Goal: Go to known website: Access a specific website the user already knows

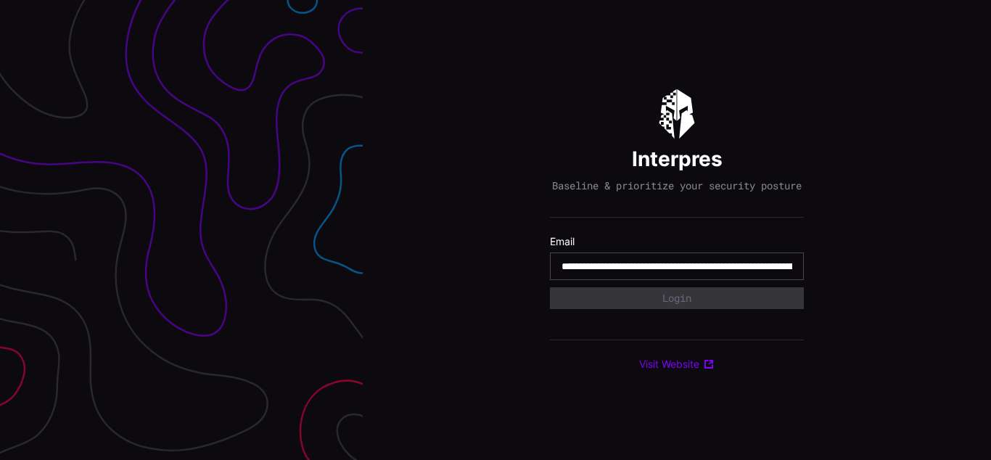
scroll to position [0, 702]
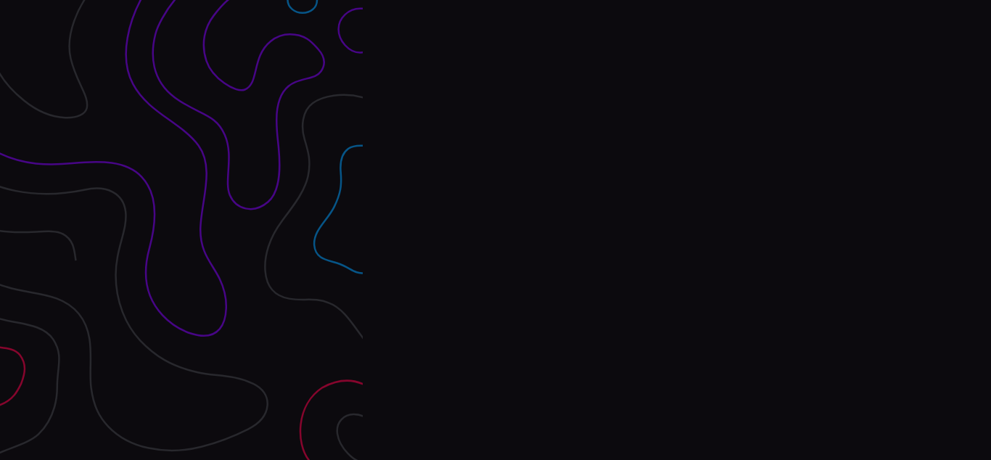
click at [496, 230] on div "Interpres Baseline & prioritize your security posture Email Login Visit Website" at bounding box center [677, 230] width 628 height 460
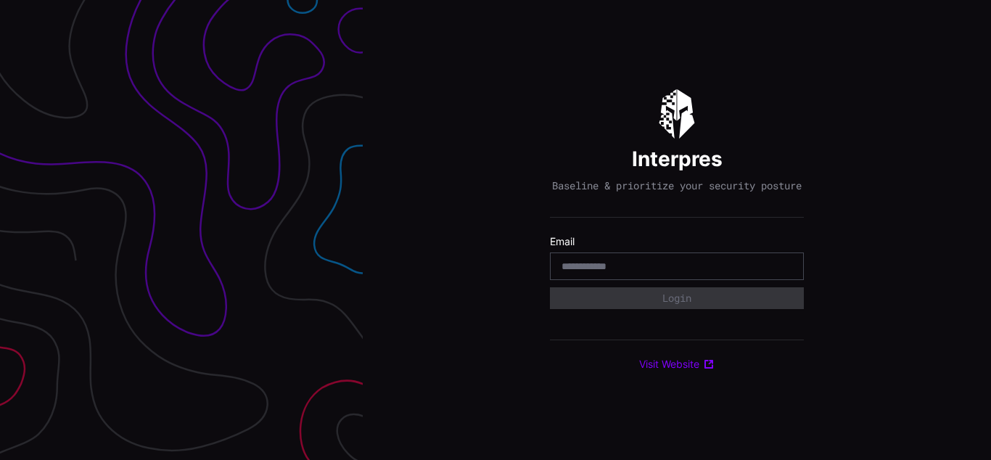
click at [496, 230] on div "Interpres Baseline & prioritize your security posture Email Login Visit Website" at bounding box center [677, 230] width 628 height 460
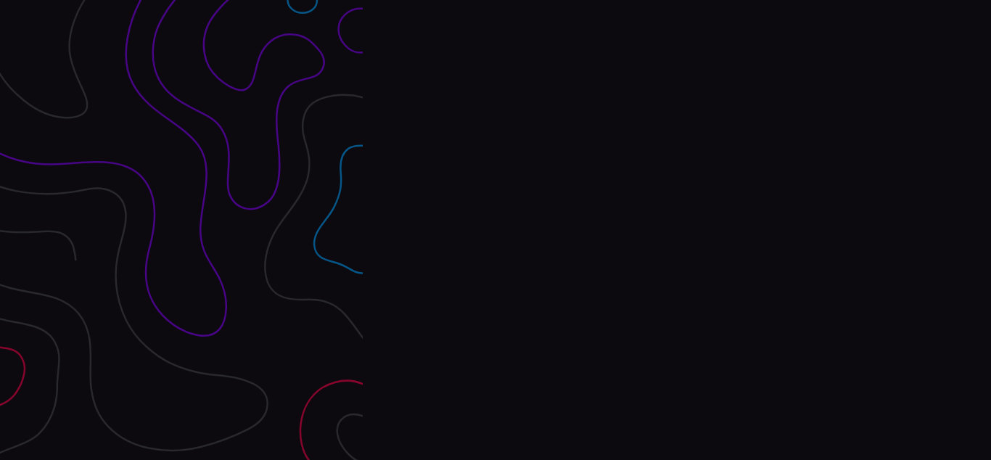
click at [181, 230] on div at bounding box center [181, 230] width 363 height 460
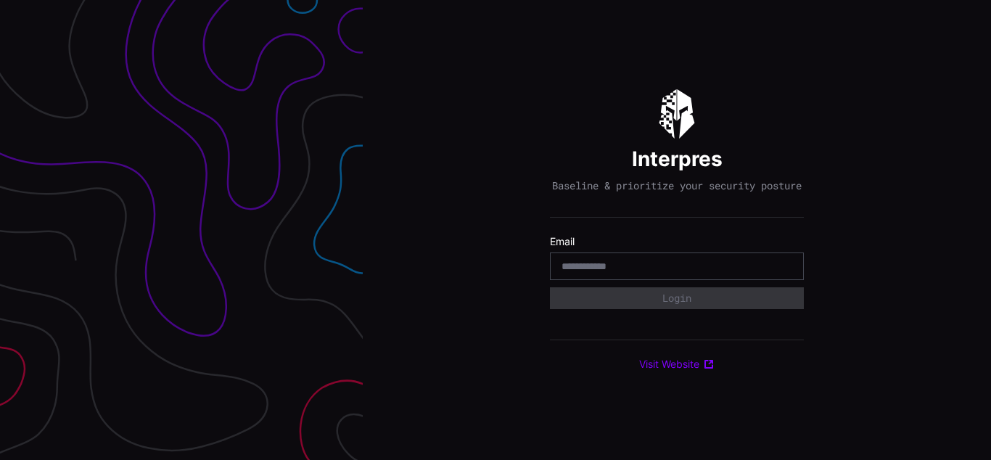
click at [677, 230] on div "Interpres Baseline & prioritize your security posture Email Login Visit Website" at bounding box center [677, 230] width 254 height 282
click at [496, 230] on div "Interpres Baseline & prioritize your security posture Email Login Visit Website" at bounding box center [677, 230] width 628 height 460
